Goal: Check status: Check status

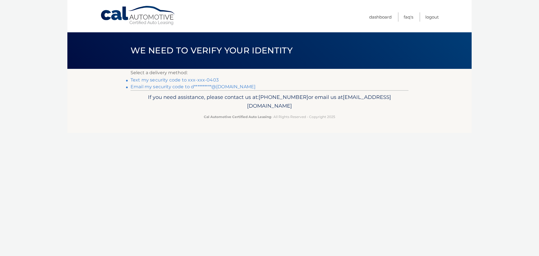
click at [148, 78] on link "Text my security code to xxx-xxx-0403" at bounding box center [175, 79] width 88 height 5
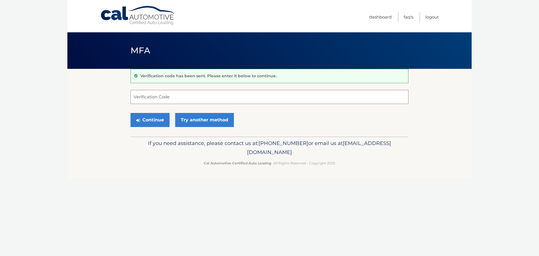
click at [156, 98] on input "Verification Code" at bounding box center [270, 97] width 278 height 14
type input "694453"
click at [154, 118] on button "Continue" at bounding box center [150, 120] width 39 height 14
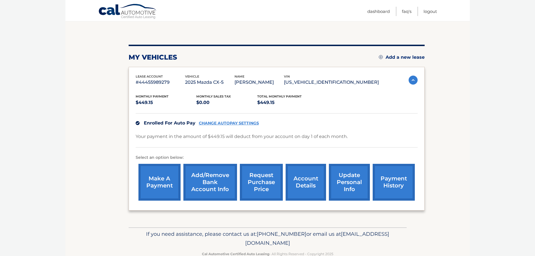
scroll to position [63, 0]
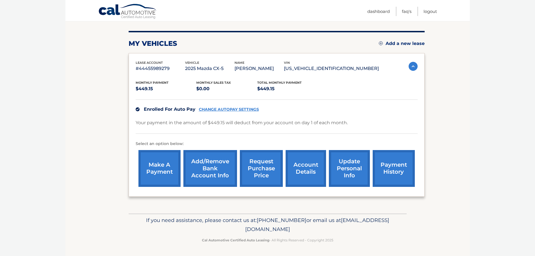
click at [389, 163] on link "payment history" at bounding box center [394, 168] width 42 height 37
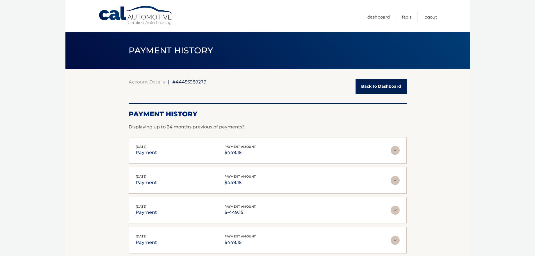
click at [395, 149] on img at bounding box center [395, 150] width 9 height 9
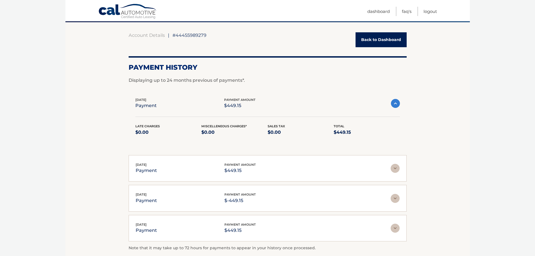
scroll to position [103, 0]
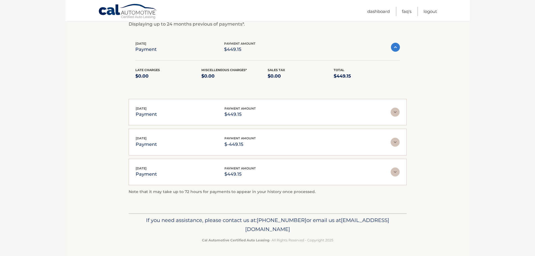
click at [397, 140] on img at bounding box center [395, 142] width 9 height 9
